Goal: Task Accomplishment & Management: Manage account settings

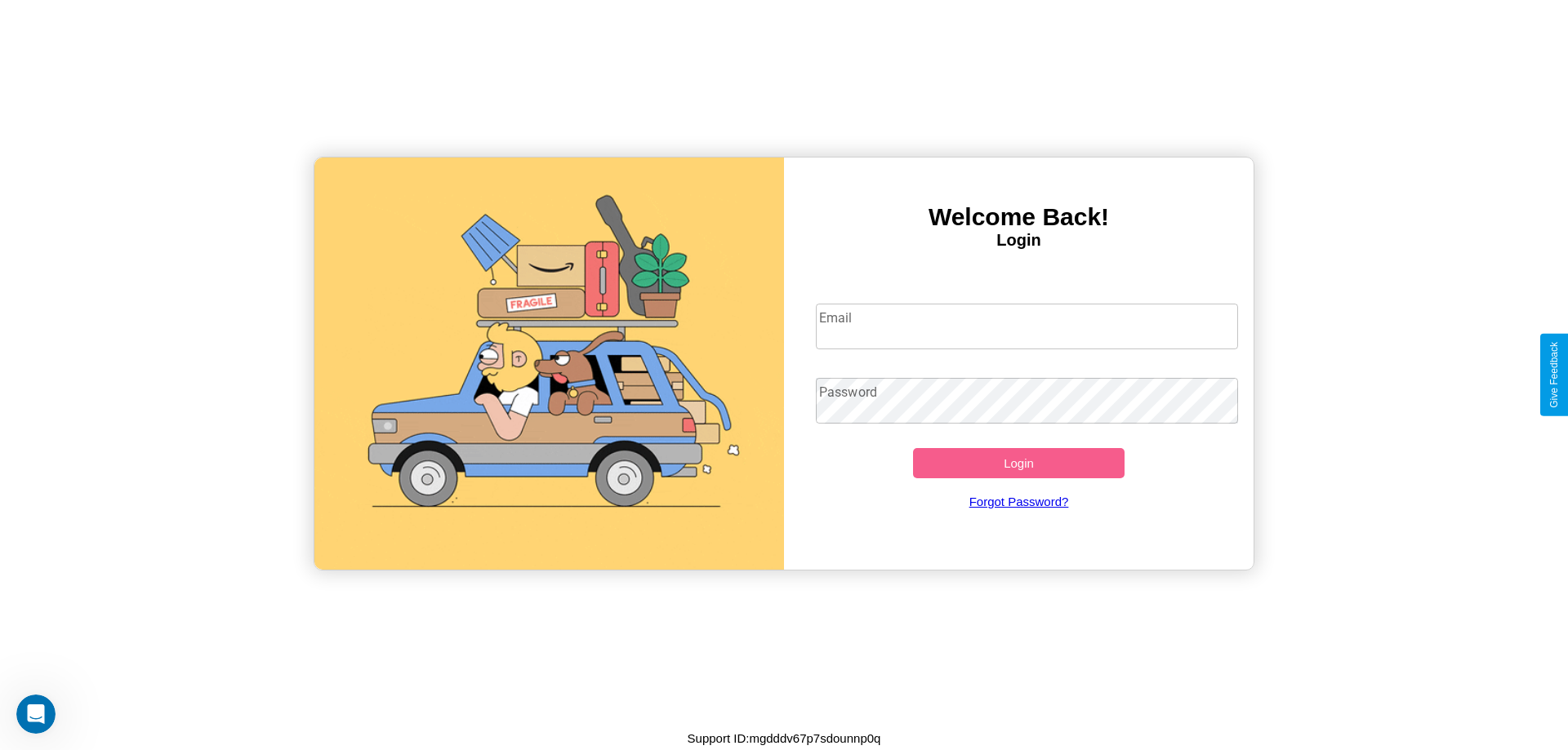
click at [1026, 326] on input "Email" at bounding box center [1027, 326] width 423 height 46
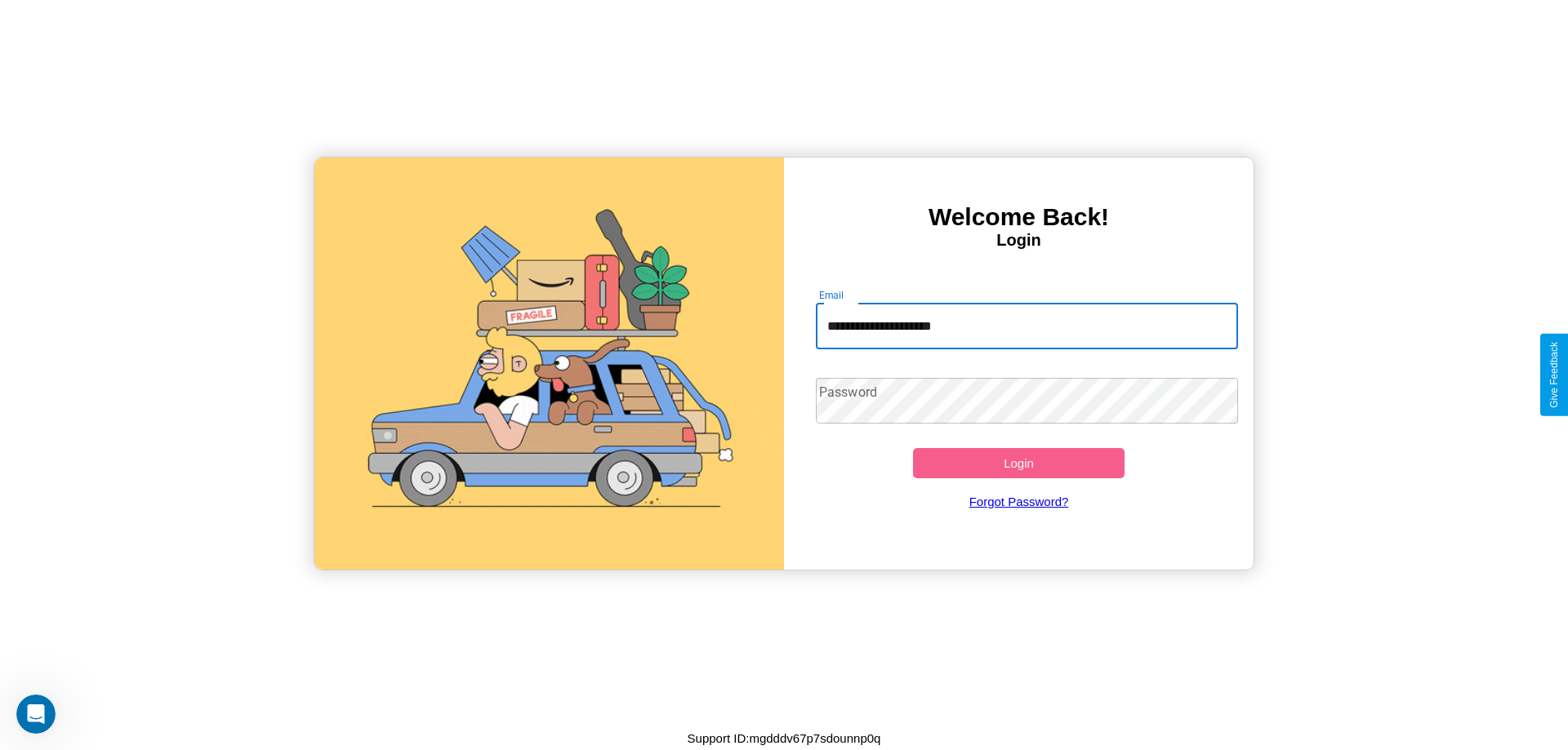
type input "**********"
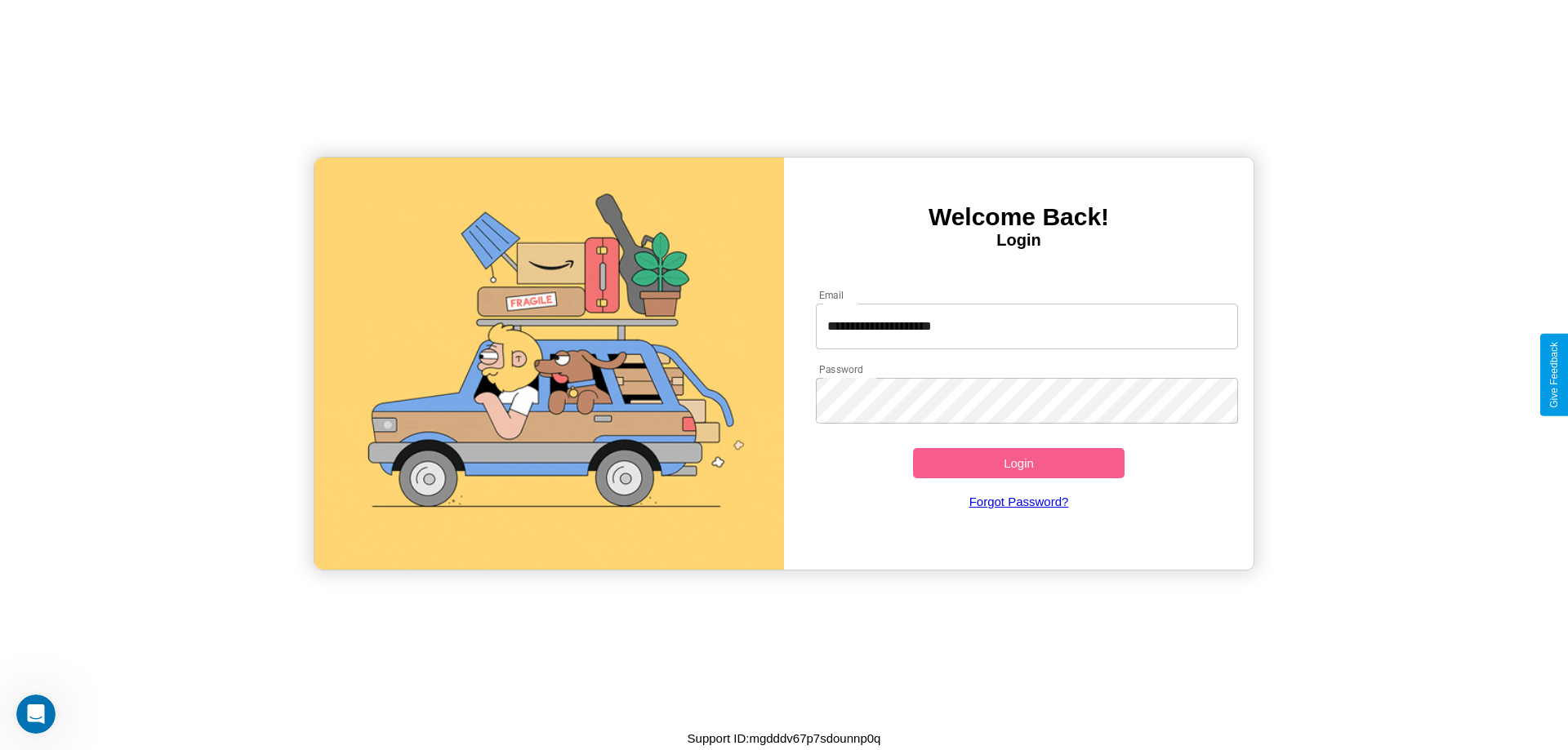
click at [1018, 463] on button "Login" at bounding box center [1019, 463] width 212 height 31
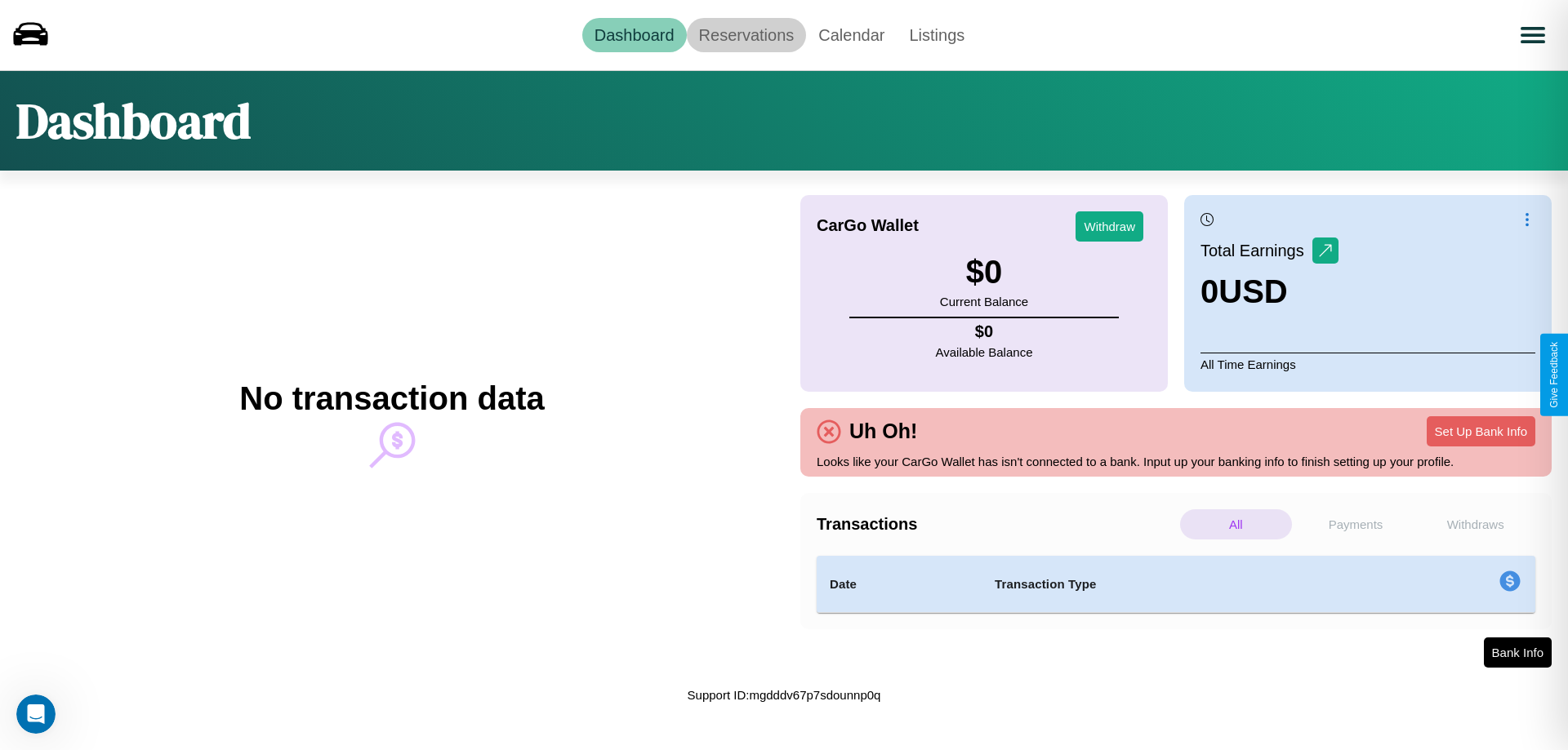
click at [745, 34] on link "Reservations" at bounding box center [746, 34] width 120 height 34
